Goal: Download file/media

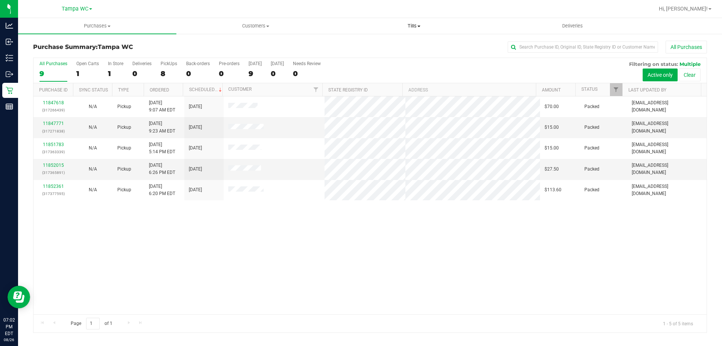
click at [408, 32] on uib-tab-heading "Tills Manage tills Reconcile e-payments" at bounding box center [414, 25] width 158 height 15
click at [387, 41] on li "Manage tills" at bounding box center [414, 45] width 158 height 9
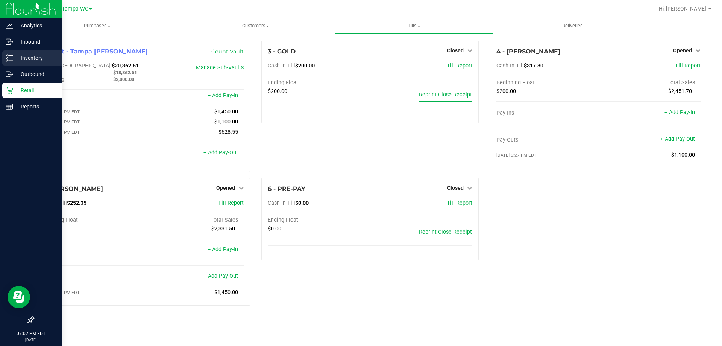
click at [10, 60] on icon at bounding box center [10, 58] width 8 height 8
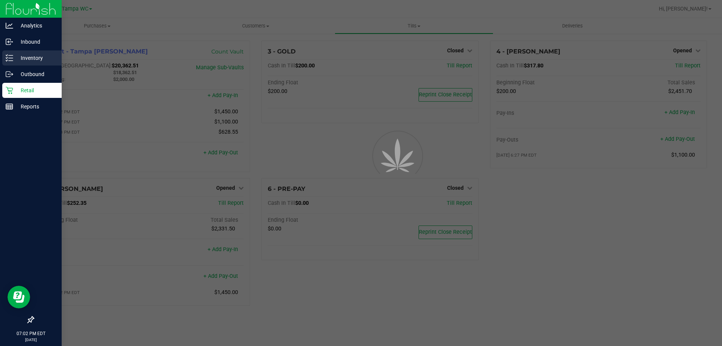
click at [11, 60] on icon at bounding box center [10, 58] width 8 height 8
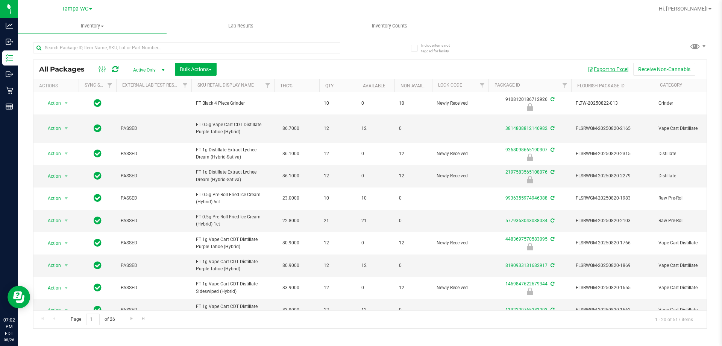
click at [604, 64] on button "Export to Excel" at bounding box center [608, 69] width 50 height 13
